Goal: Information Seeking & Learning: Learn about a topic

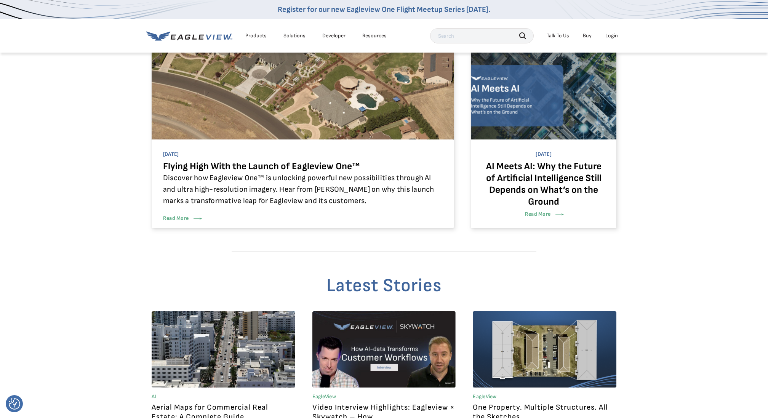
scroll to position [358, 0]
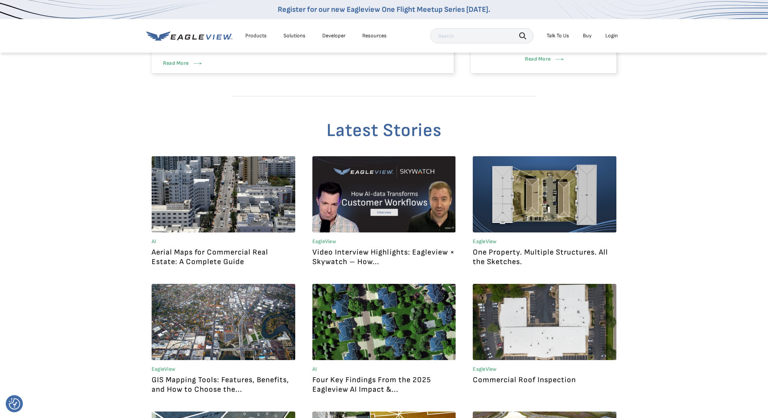
click at [382, 193] on link at bounding box center [384, 194] width 144 height 76
